Goal: Information Seeking & Learning: Learn about a topic

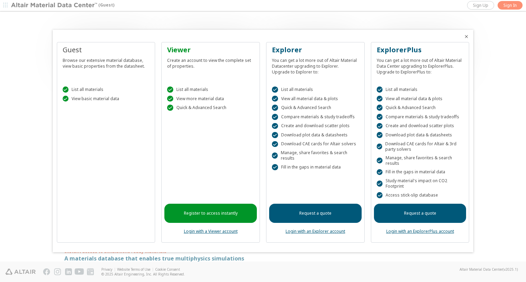
click at [467, 37] on icon "Close" at bounding box center [466, 36] width 5 height 5
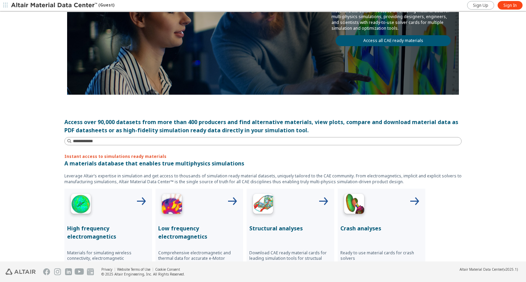
scroll to position [94, 0]
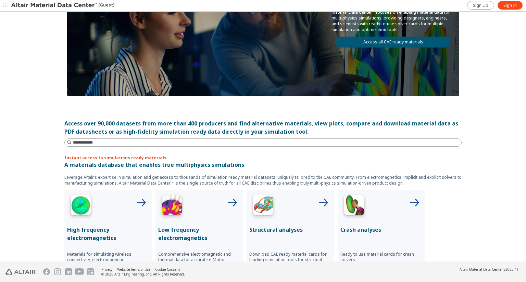
click at [196, 222] on div "Low frequency electromagnetics Comprehensive electromagnetic and thermal data f…" at bounding box center [199, 234] width 88 height 88
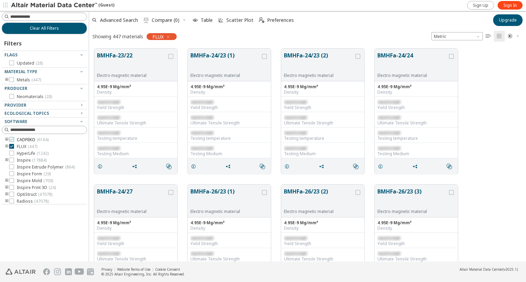
click at [20, 140] on span "CADFEKO ( 6164 )" at bounding box center [33, 139] width 32 height 5
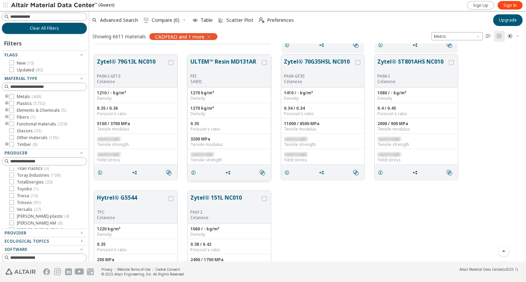
scroll to position [811, 0]
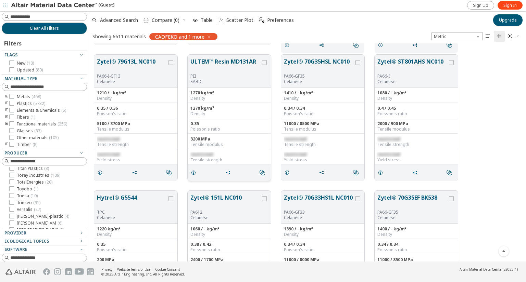
click at [235, 61] on button "ULTEM™ Resin MD131AR" at bounding box center [225, 66] width 70 height 16
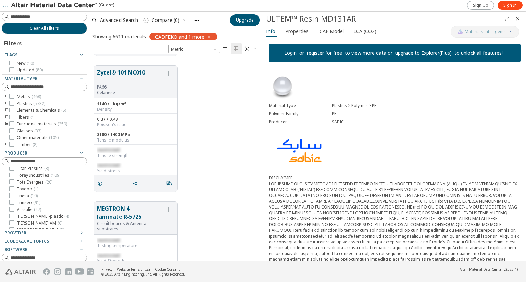
click at [517, 14] on span "Close" at bounding box center [518, 18] width 8 height 11
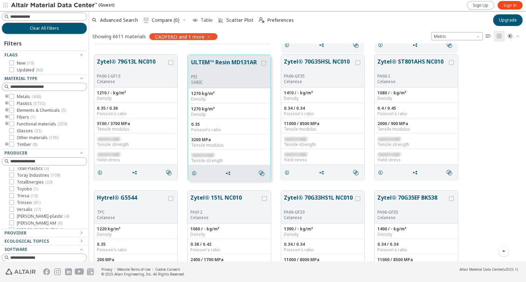
click at [208, 20] on span "Table" at bounding box center [207, 20] width 12 height 5
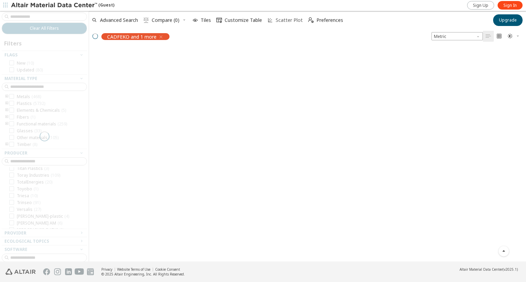
click at [279, 21] on span "Scatter Plot" at bounding box center [289, 20] width 27 height 5
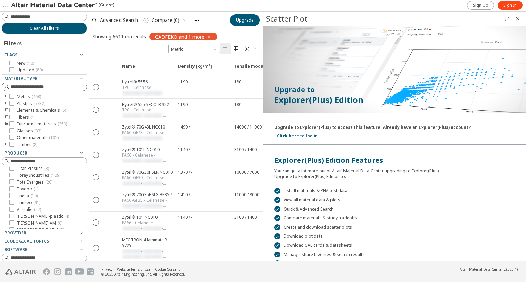
scroll to position [72, 0]
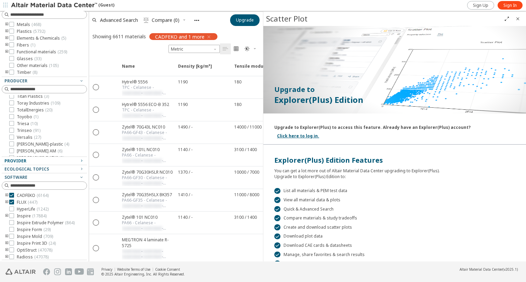
click at [41, 159] on div "Provider" at bounding box center [41, 161] width 74 height 5
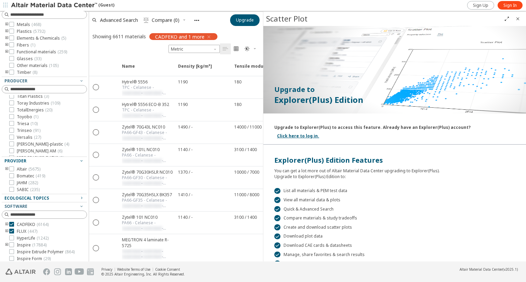
click at [41, 198] on span "Ecological Topics" at bounding box center [26, 199] width 45 height 6
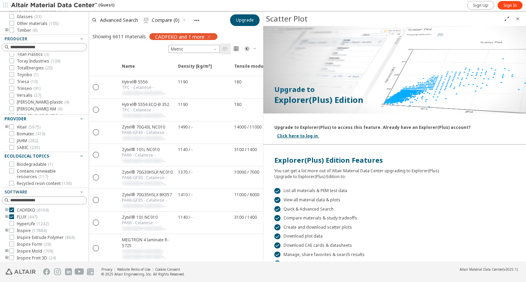
scroll to position [129, 0]
